Goal: Task Accomplishment & Management: Manage account settings

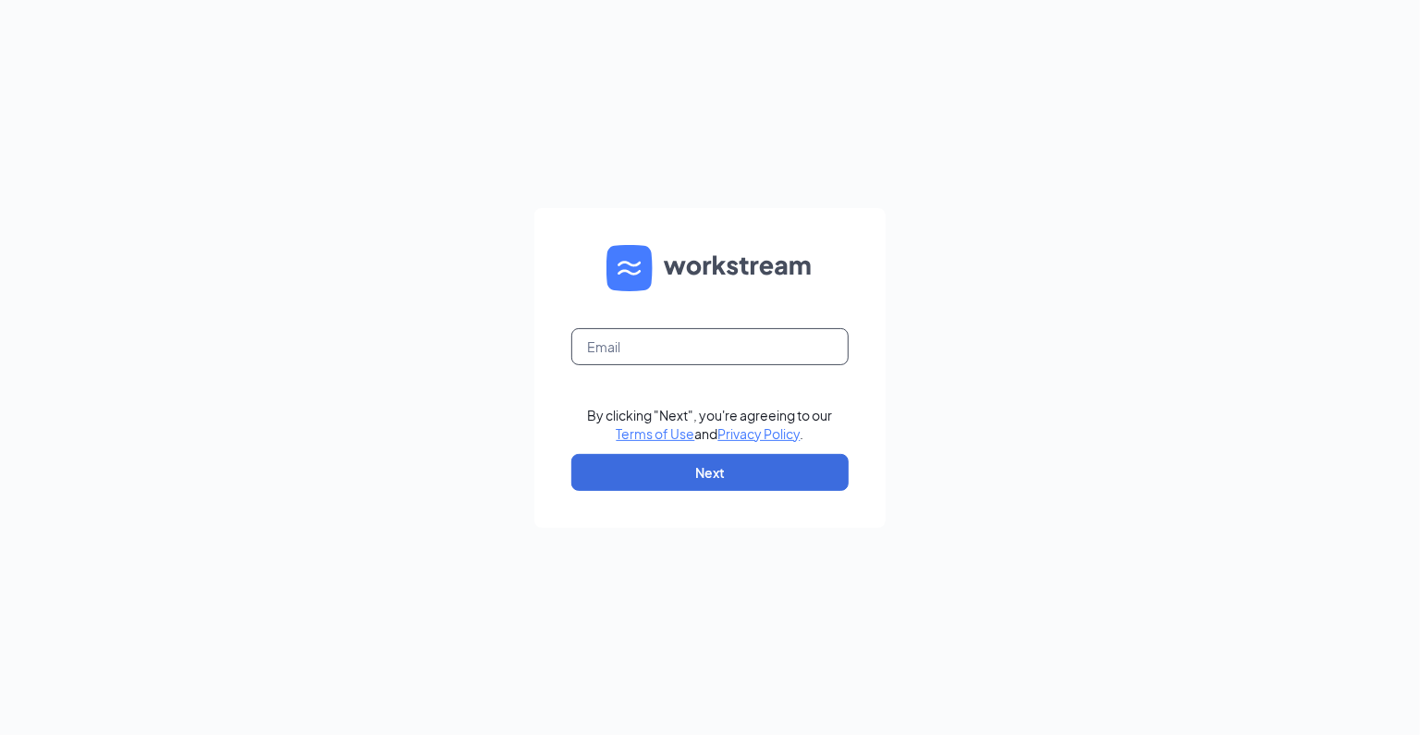
click at [644, 350] on input "text" at bounding box center [709, 346] width 277 height 37
type input "caitlin.chavez5@cfafranchisee.com"
click at [651, 458] on button "Next" at bounding box center [709, 472] width 277 height 37
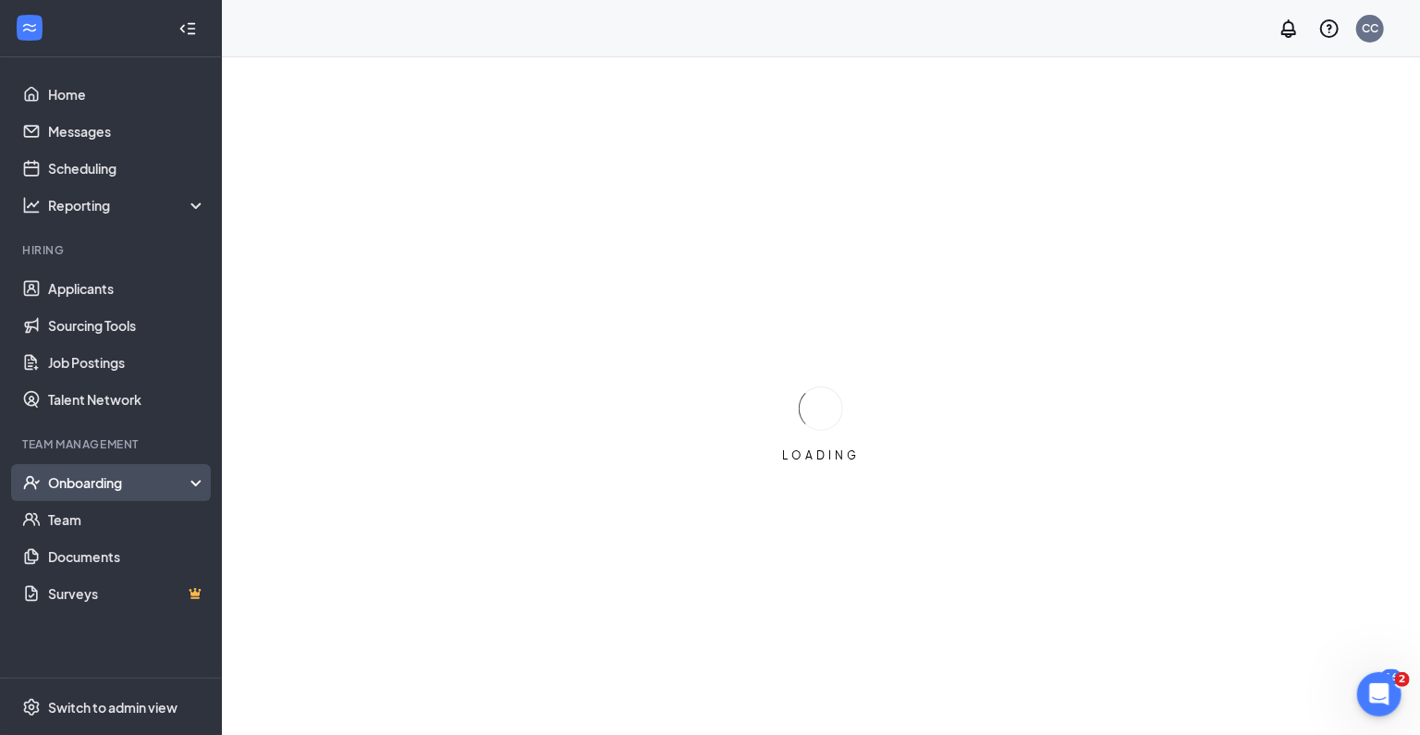
click at [110, 488] on div "Onboarding" at bounding box center [119, 482] width 142 height 18
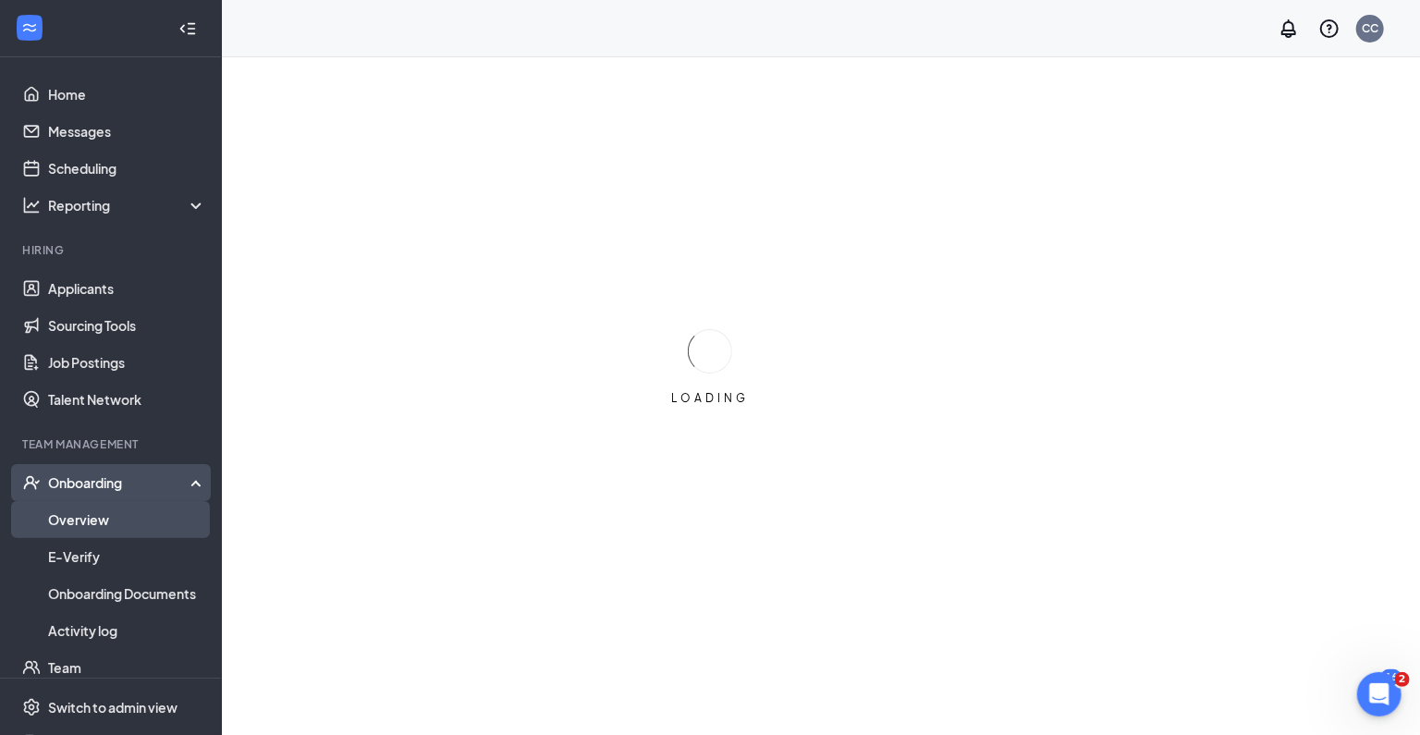
click at [100, 516] on link "Overview" at bounding box center [127, 519] width 158 height 37
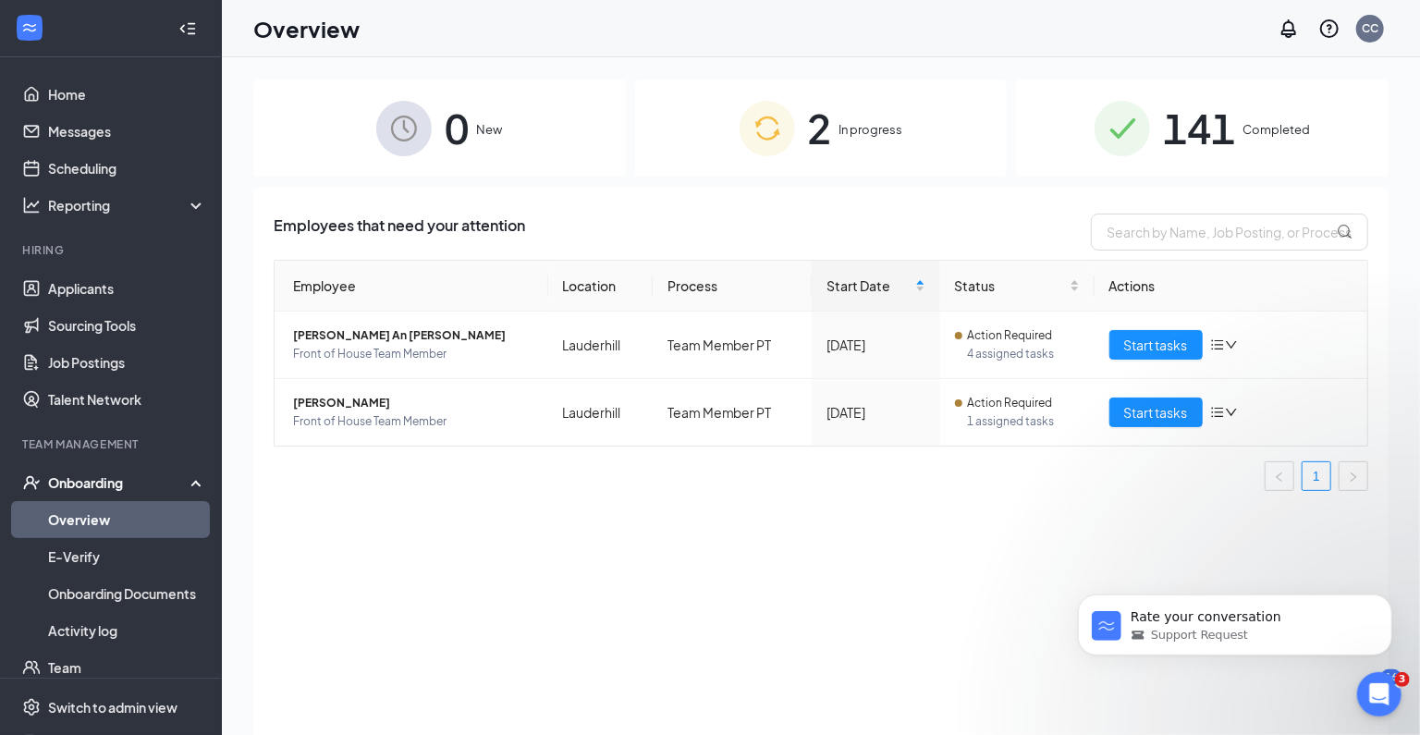
click at [1186, 123] on span "141" at bounding box center [1199, 128] width 72 height 64
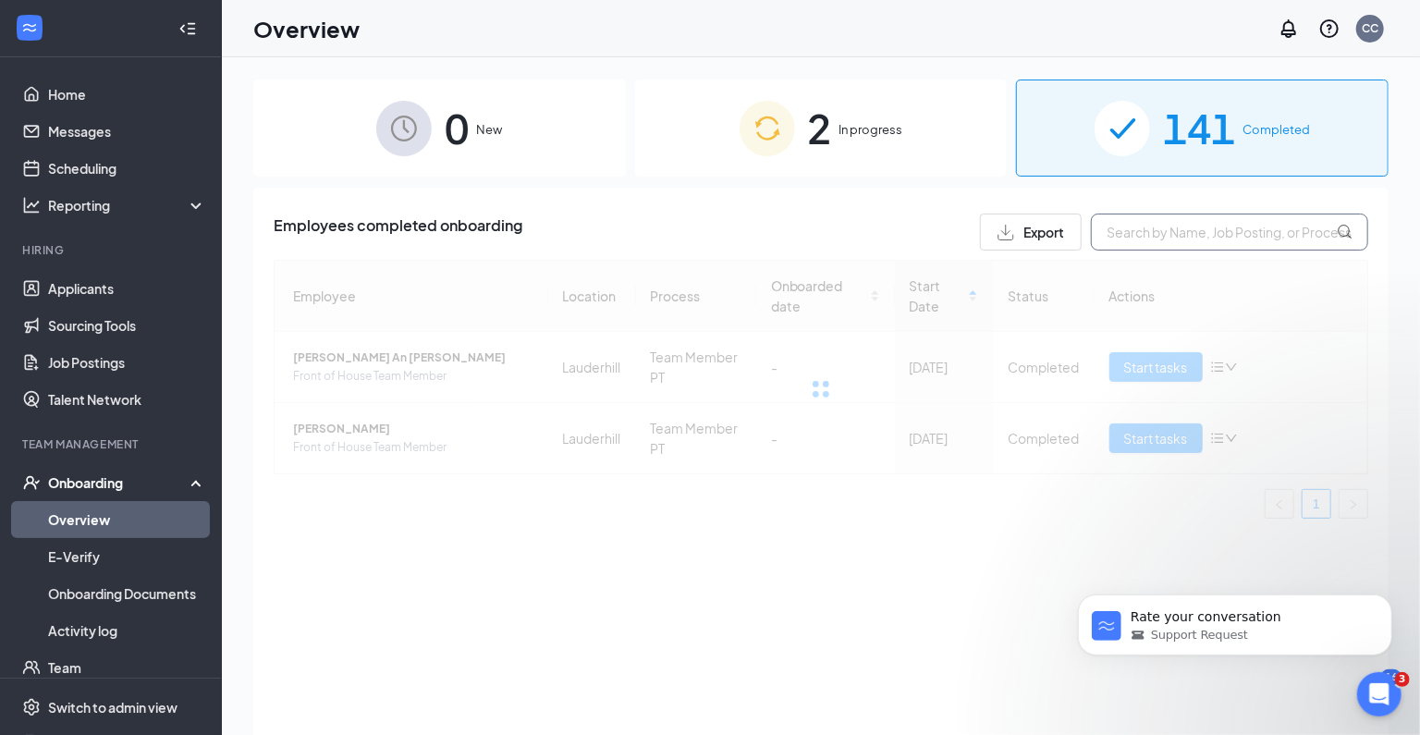
click at [1179, 242] on input "text" at bounding box center [1229, 232] width 277 height 37
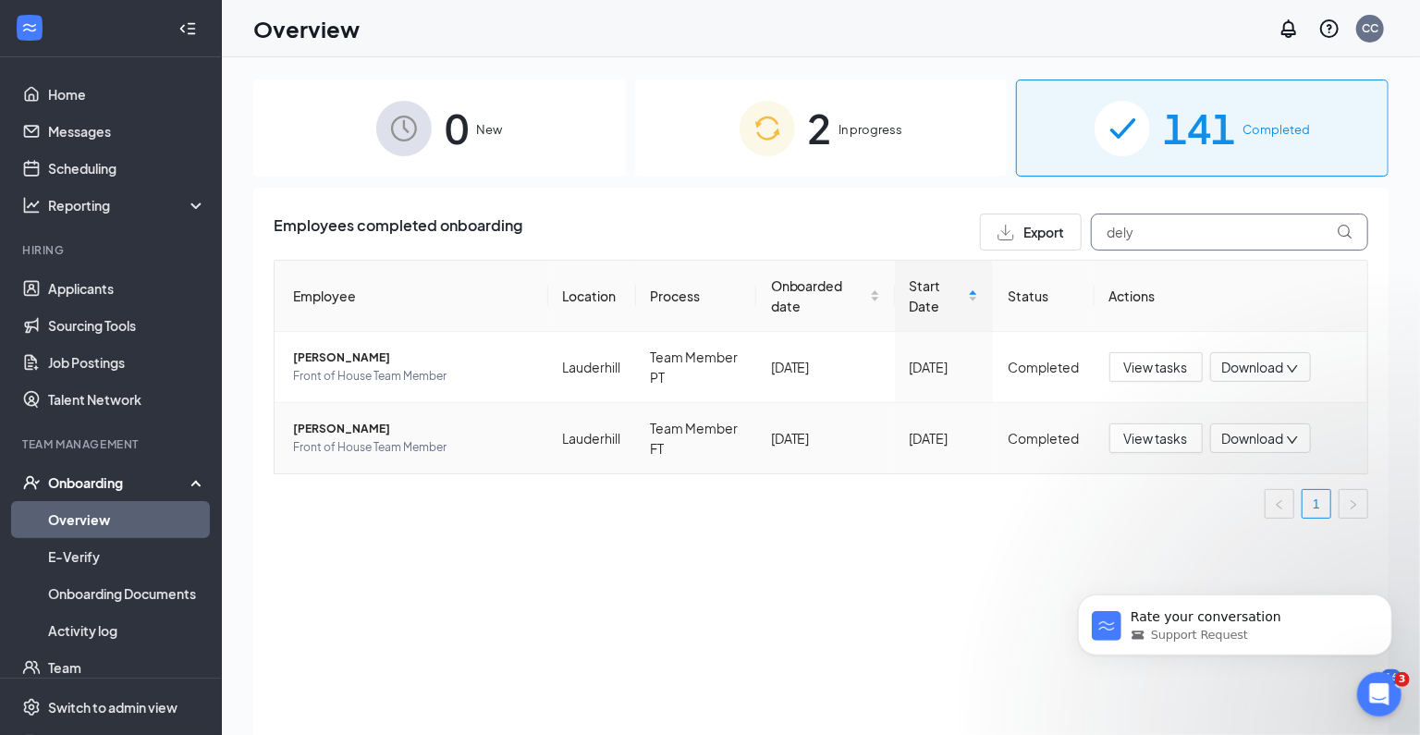
type input "dely"
click at [329, 436] on span "[PERSON_NAME]" at bounding box center [413, 429] width 240 height 18
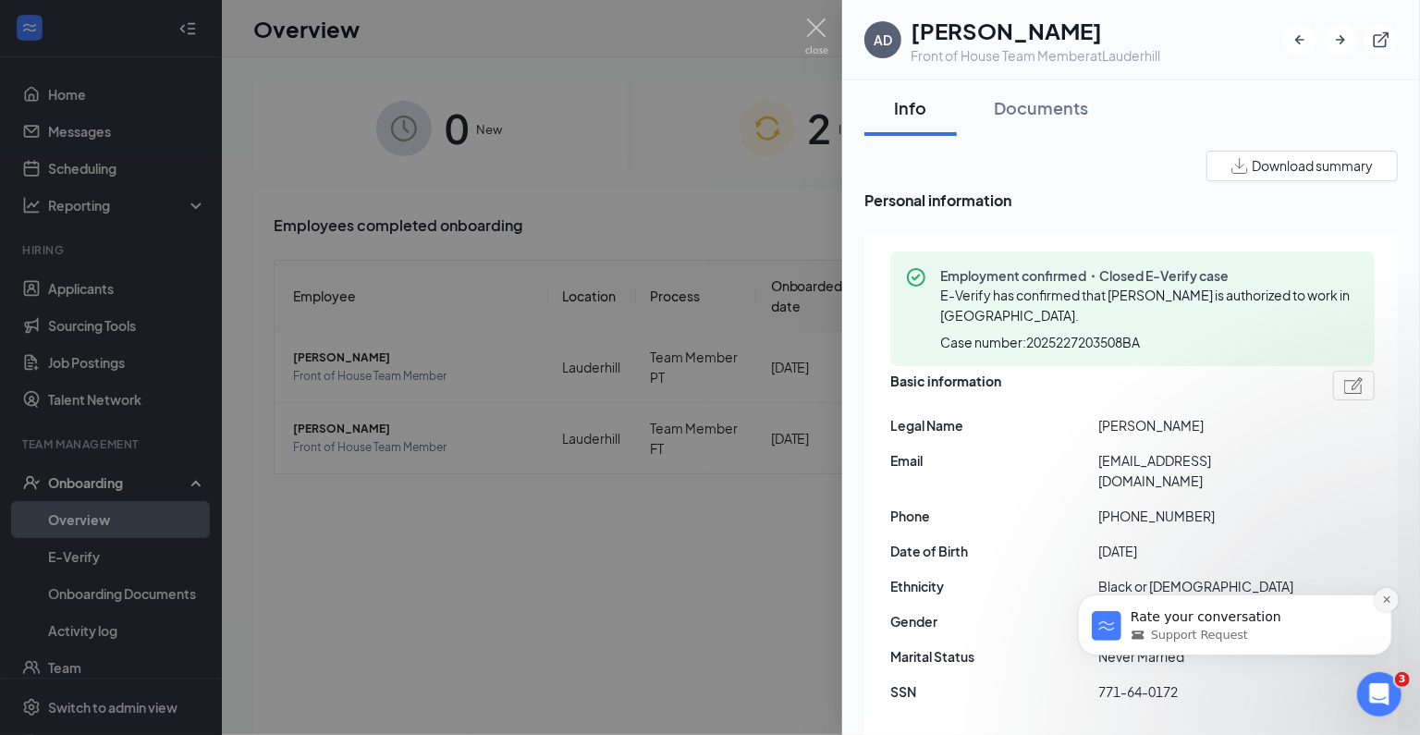
click at [1387, 600] on icon "Dismiss notification" at bounding box center [1385, 598] width 6 height 6
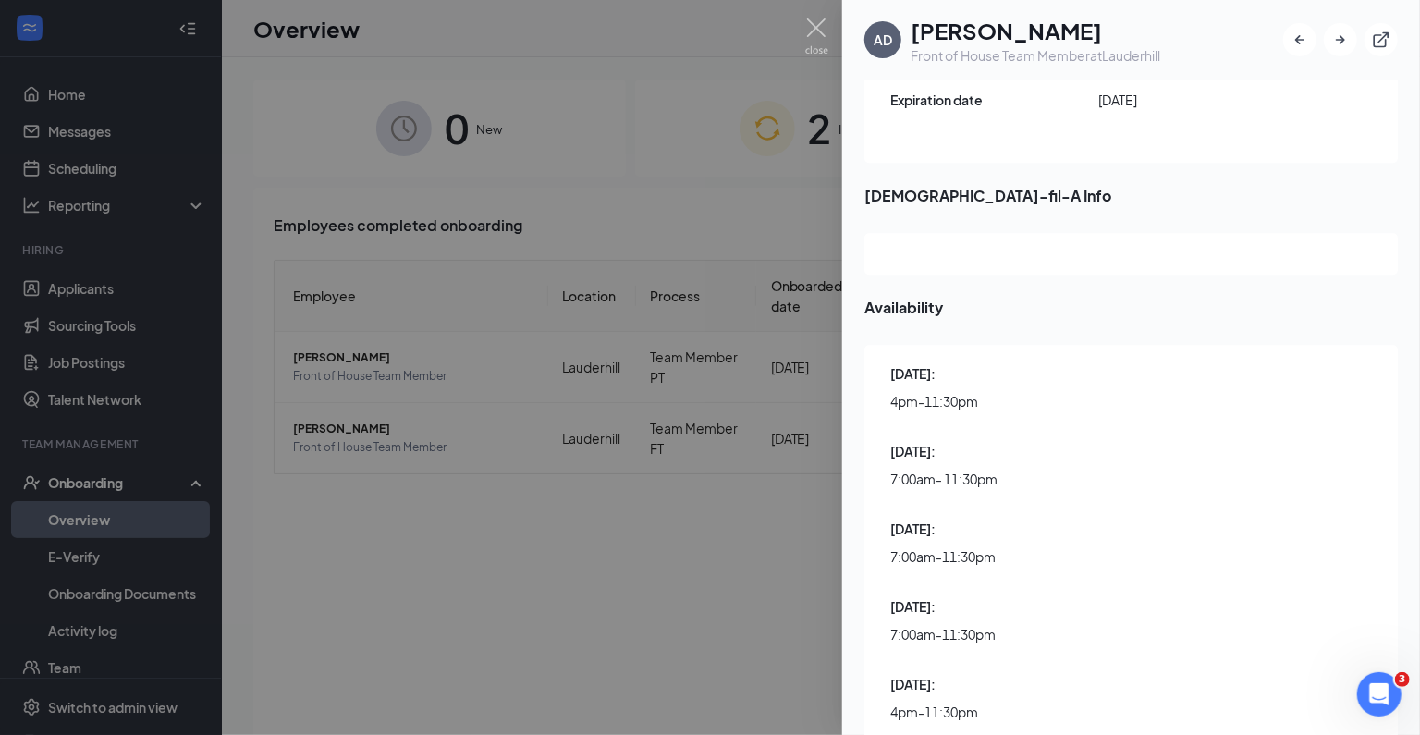
scroll to position [2717, 0]
